Goal: Use online tool/utility: Utilize a website feature to perform a specific function

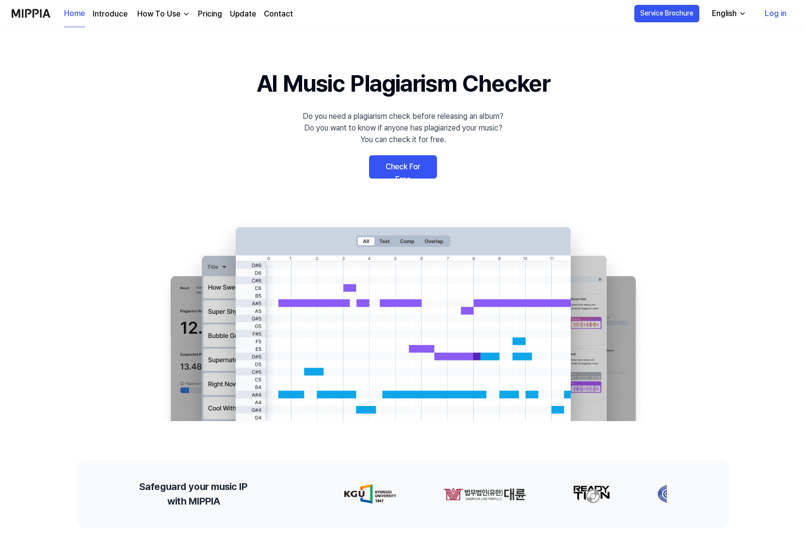
click at [209, 15] on link "Pricing" at bounding box center [210, 14] width 24 height 12
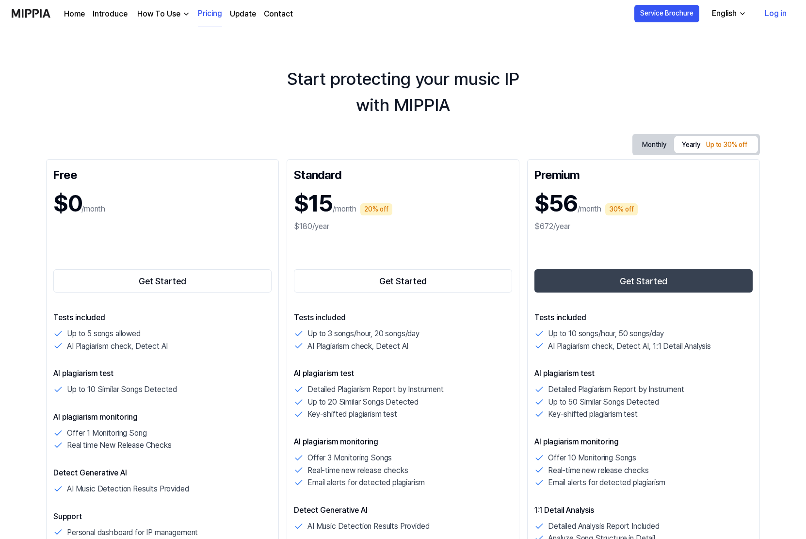
click at [80, 12] on link "Home" at bounding box center [74, 14] width 21 height 12
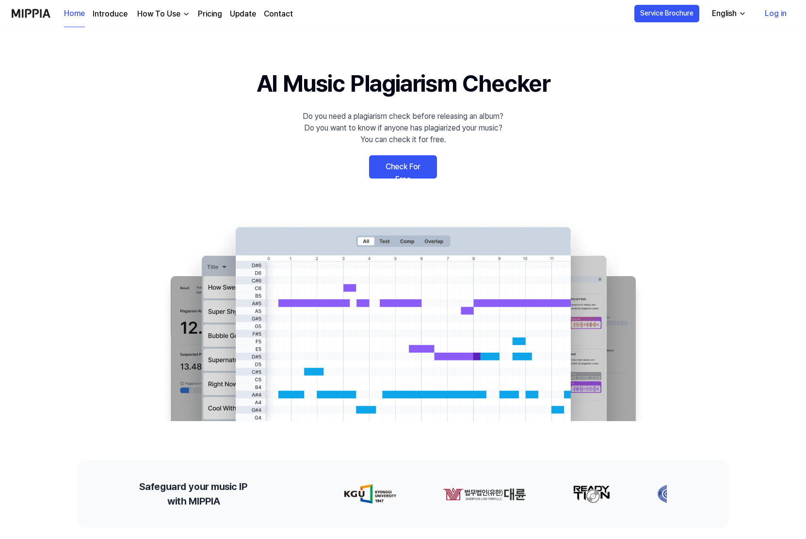
click at [415, 166] on link "Check For Free" at bounding box center [403, 166] width 68 height 23
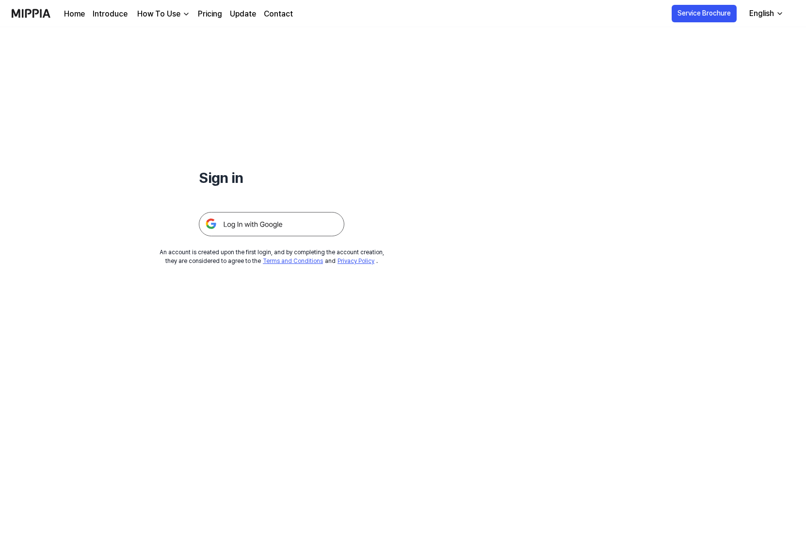
click at [271, 223] on img at bounding box center [271, 224] width 145 height 24
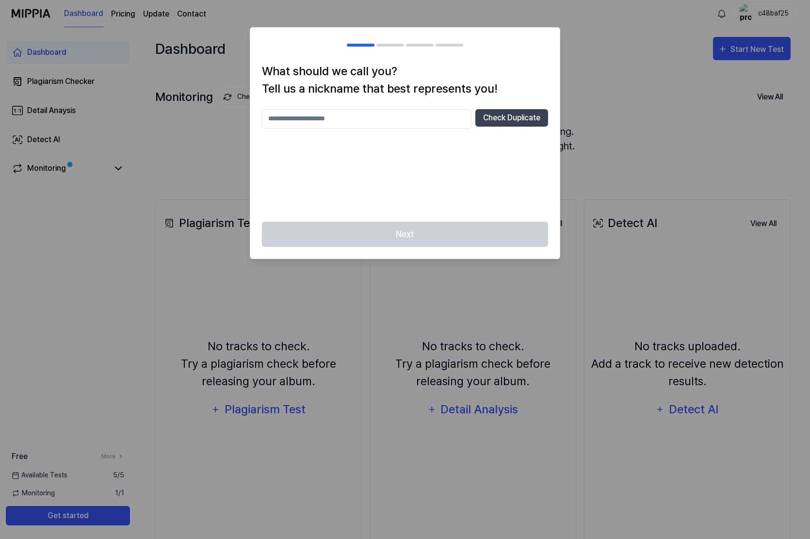
click at [343, 117] on input "text" at bounding box center [367, 118] width 210 height 19
click at [499, 115] on button "Check Duplicate" at bounding box center [511, 117] width 73 height 17
click at [357, 114] on input "**" at bounding box center [367, 118] width 210 height 19
click at [342, 118] on input "**" at bounding box center [367, 118] width 210 height 19
click at [283, 120] on input "********" at bounding box center [367, 118] width 210 height 19
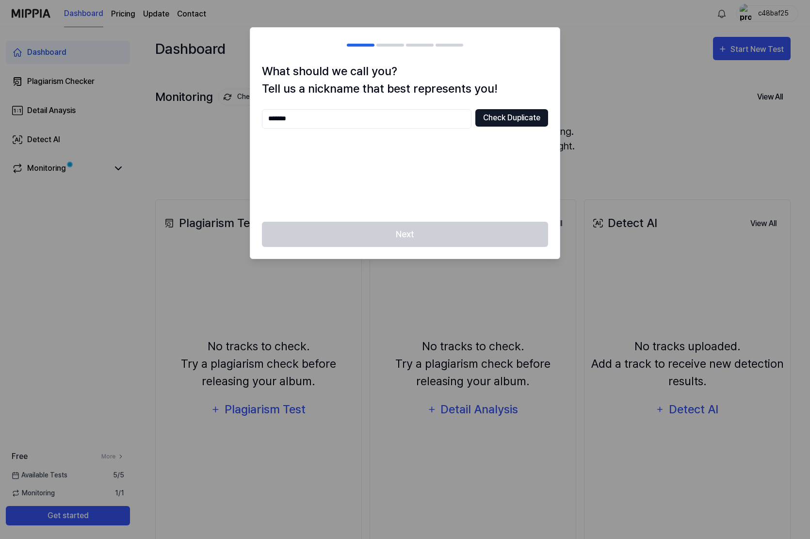
type input "*******"
click at [504, 117] on button "Check Duplicate" at bounding box center [511, 117] width 73 height 17
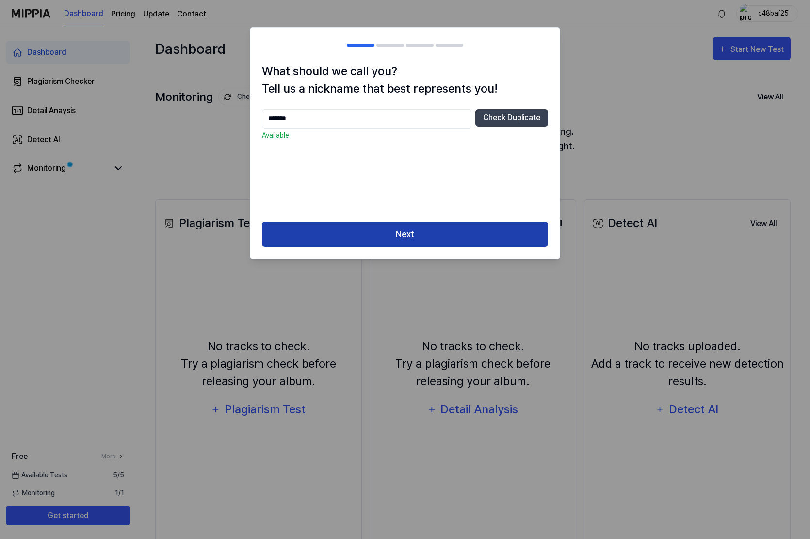
click at [398, 235] on button "Next" at bounding box center [405, 235] width 286 height 26
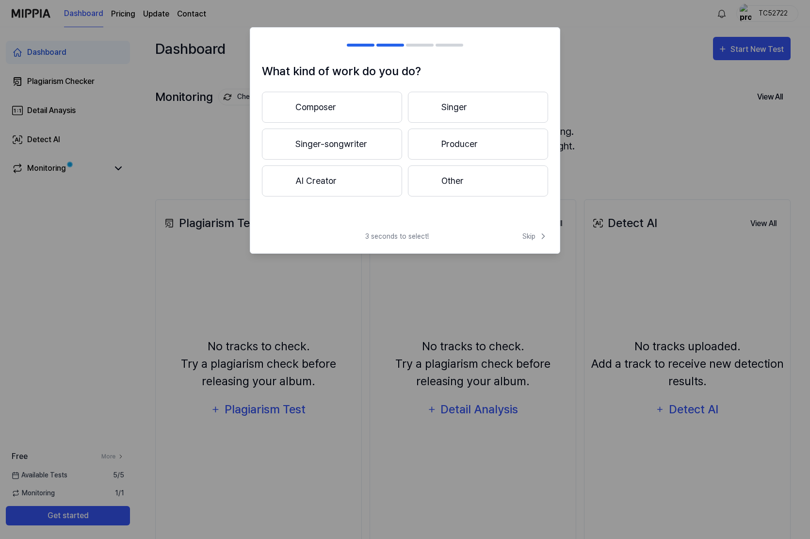
drag, startPoint x: 385, startPoint y: 113, endPoint x: 557, endPoint y: 121, distance: 171.9
click at [557, 121] on div "What kind of work do you do? Composer Singer Singer-songwriter Producer AI Crea…" at bounding box center [404, 143] width 309 height 161
click at [520, 144] on button "Producer" at bounding box center [478, 144] width 140 height 31
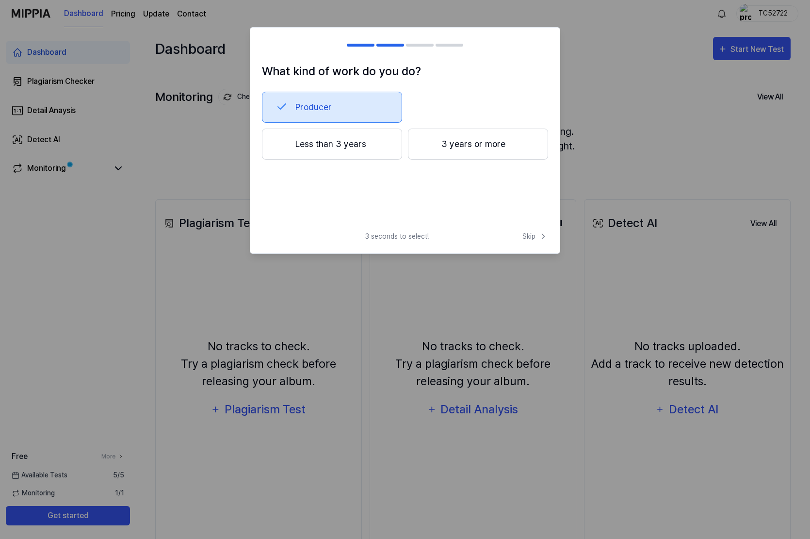
drag, startPoint x: 530, startPoint y: 236, endPoint x: 468, endPoint y: 178, distance: 84.1
click at [469, 178] on div "What kind of work do you do? Producer Less than 3 years 3 years or more 3 secon…" at bounding box center [405, 140] width 310 height 226
click at [436, 146] on button "3 years or more" at bounding box center [478, 144] width 140 height 31
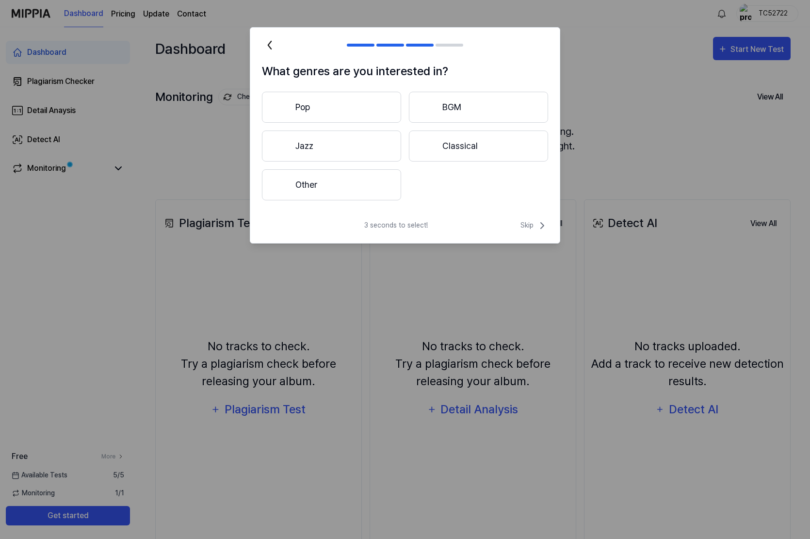
click at [339, 183] on button "Other" at bounding box center [331, 184] width 139 height 31
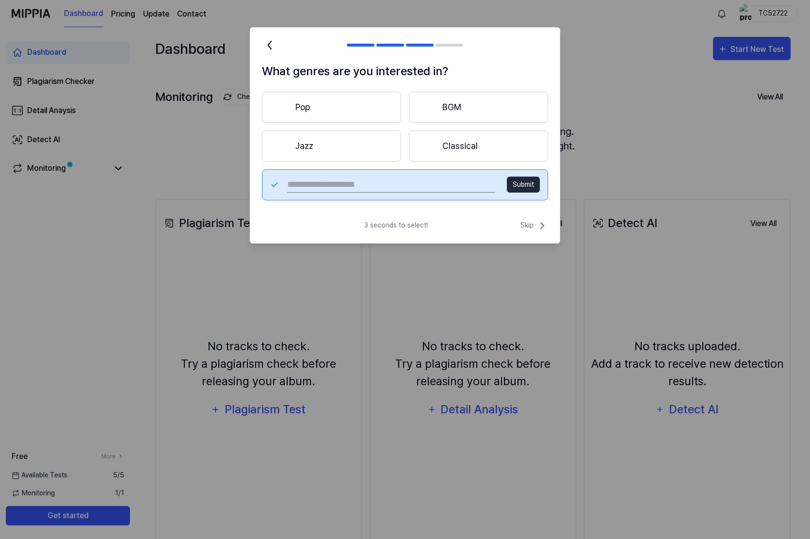
click at [362, 178] on input "text" at bounding box center [391, 185] width 208 height 16
type input "**********"
click at [526, 220] on span "Skip" at bounding box center [534, 226] width 28 height 12
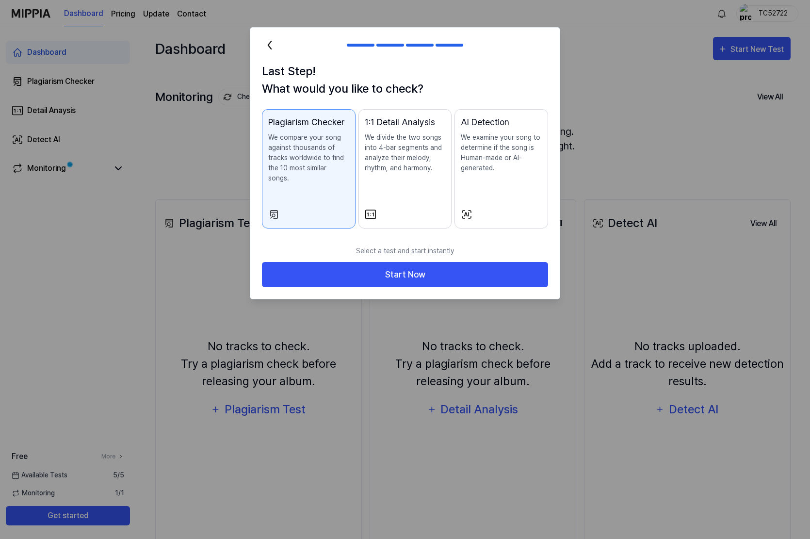
click at [478, 183] on div "AI Detection We examine your song to determine if the song is Human-made or AI-…" at bounding box center [501, 153] width 81 height 77
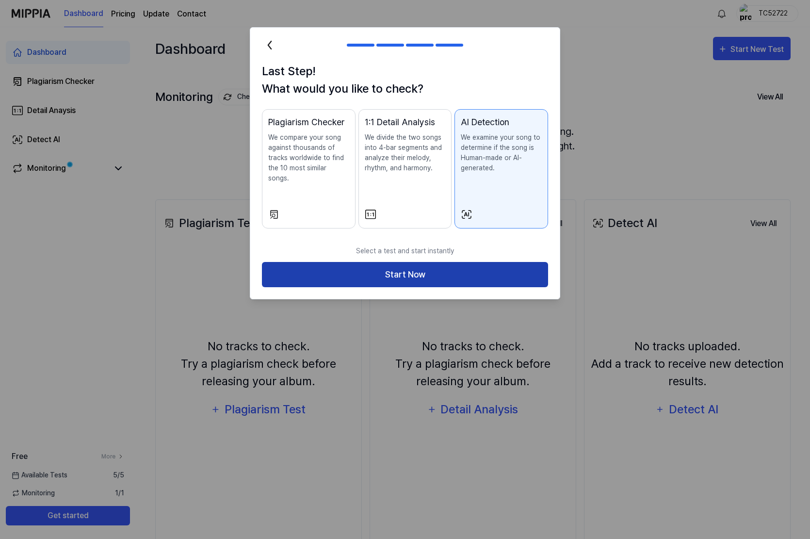
click at [429, 265] on button "Start Now" at bounding box center [405, 275] width 286 height 26
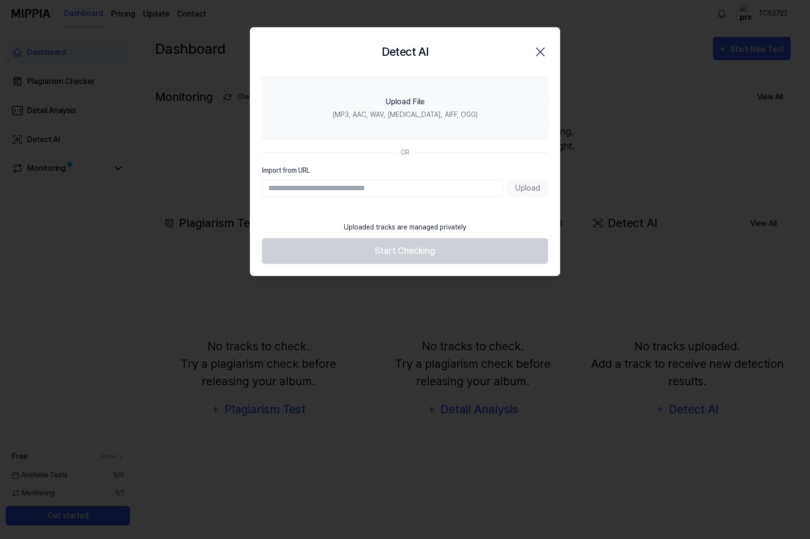
click at [393, 188] on input "Import from URL" at bounding box center [383, 187] width 242 height 17
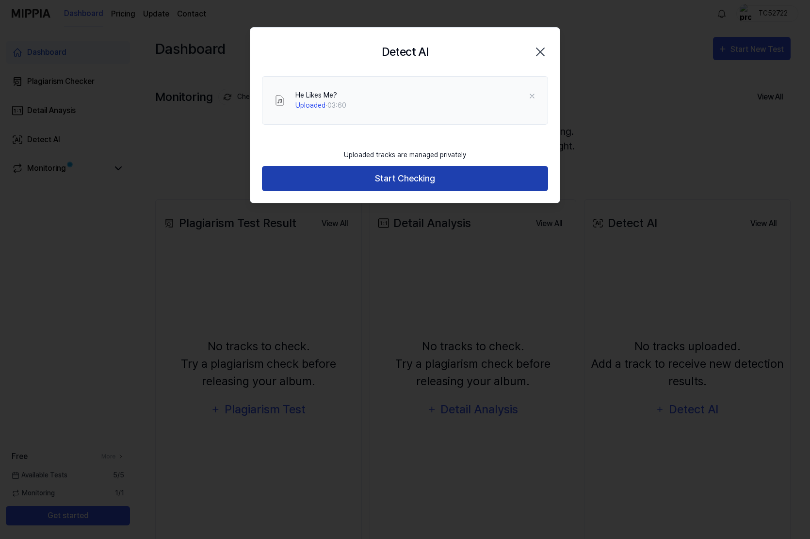
click at [397, 178] on button "Start Checking" at bounding box center [405, 179] width 286 height 26
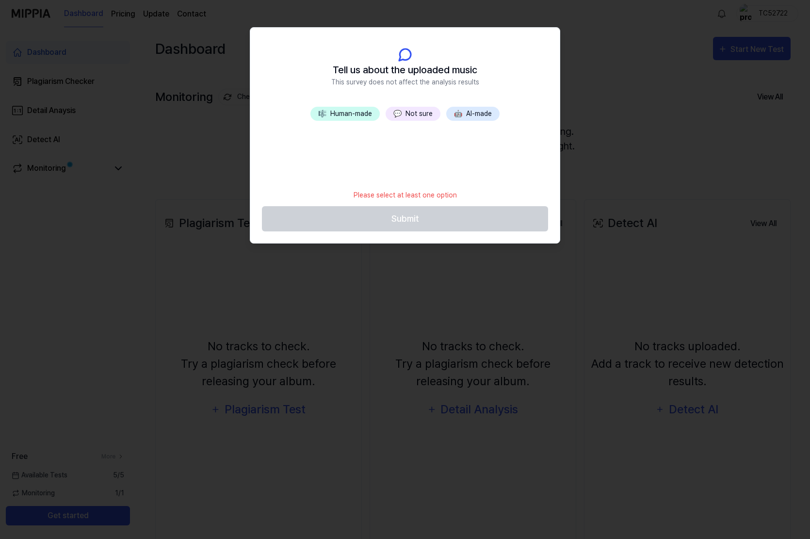
click at [466, 111] on button "🤖 AI-made" at bounding box center [472, 114] width 53 height 14
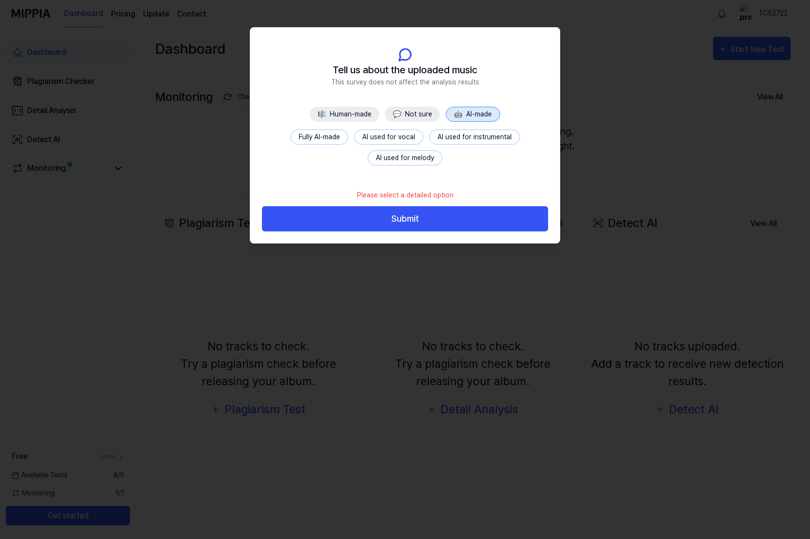
click at [472, 135] on button "AI used for instrumental" at bounding box center [474, 136] width 91 height 15
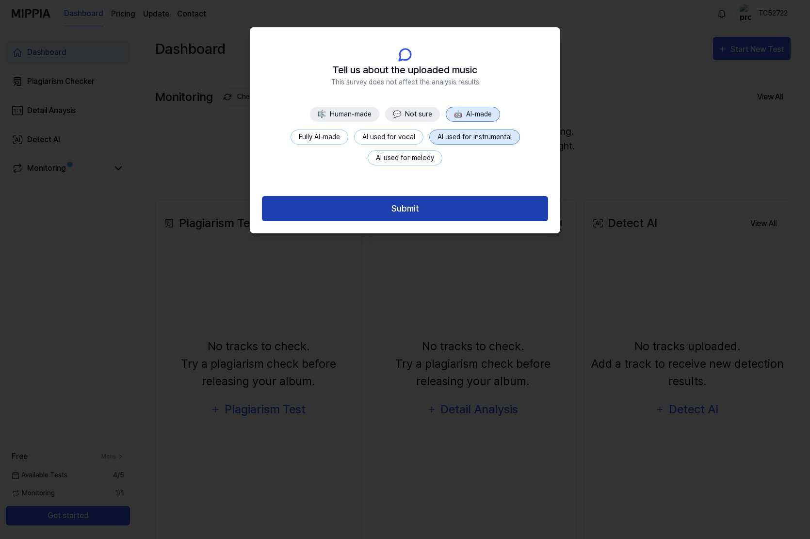
click at [426, 207] on button "Submit" at bounding box center [405, 209] width 286 height 26
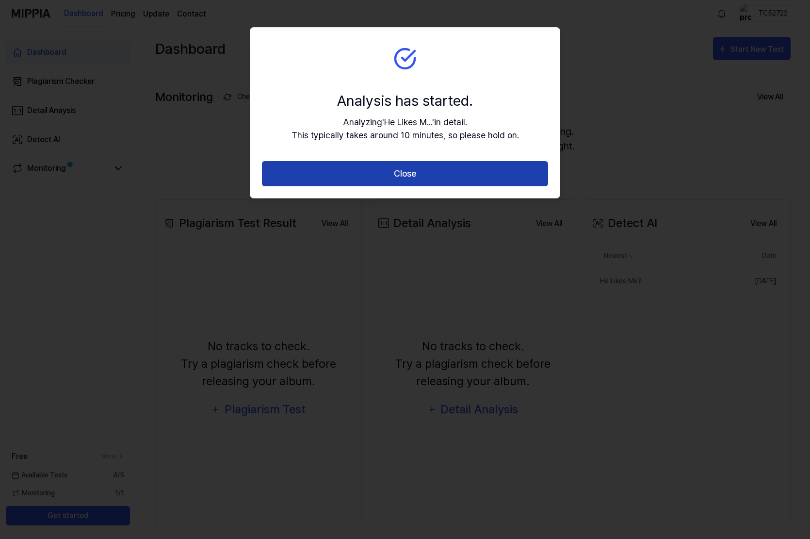
click at [322, 171] on button "Close" at bounding box center [405, 174] width 286 height 26
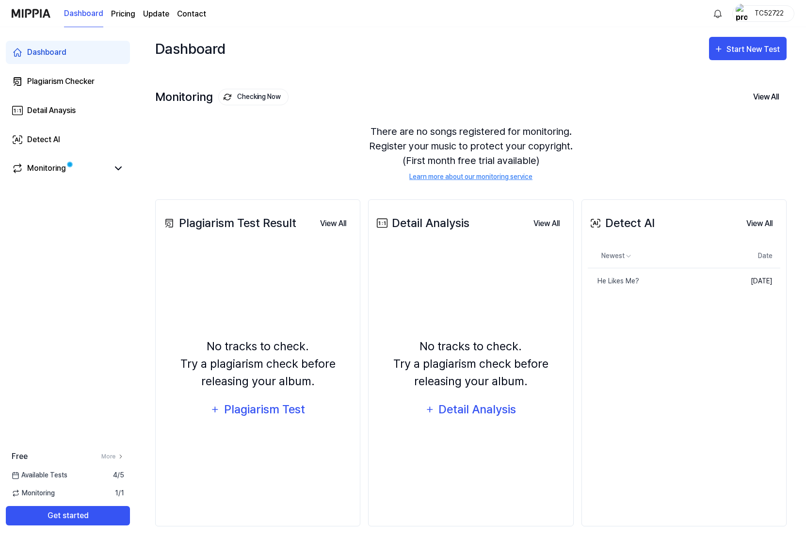
click at [259, 165] on div "There are no songs registered for monitoring. Register your music to protect yo…" at bounding box center [470, 153] width 631 height 81
